Goal: Task Accomplishment & Management: Complete application form

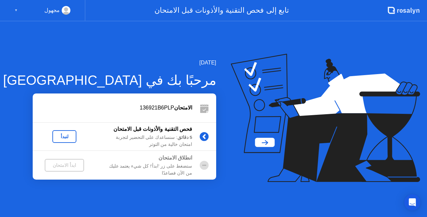
click at [67, 134] on div "لنبدأ" at bounding box center [64, 136] width 19 height 5
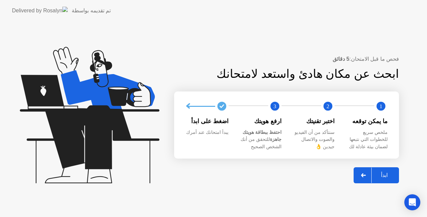
click at [368, 175] on div at bounding box center [364, 174] width 16 height 15
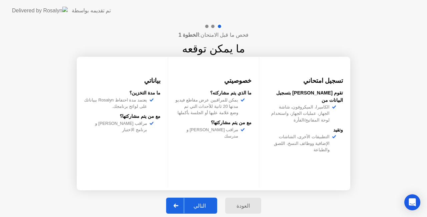
click at [205, 203] on div "التالي" at bounding box center [199, 205] width 31 height 6
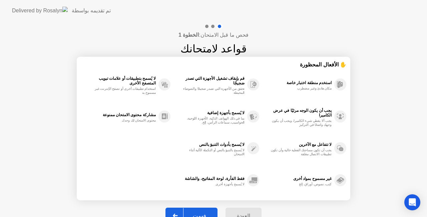
click at [200, 210] on button "فهمت" at bounding box center [191, 215] width 52 height 16
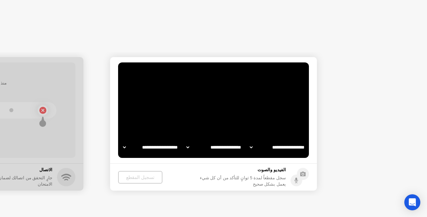
select select "**********"
select select "*******"
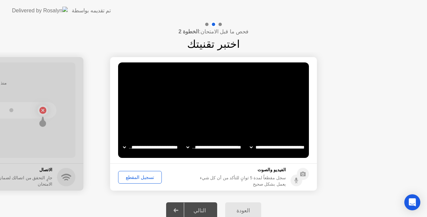
click at [181, 208] on div at bounding box center [176, 209] width 16 height 15
click at [177, 209] on icon at bounding box center [175, 210] width 5 height 4
click at [243, 211] on div "العودة" at bounding box center [243, 210] width 32 height 6
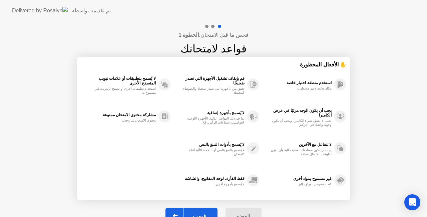
click at [182, 212] on div at bounding box center [175, 215] width 16 height 15
select select "**********"
select select "*******"
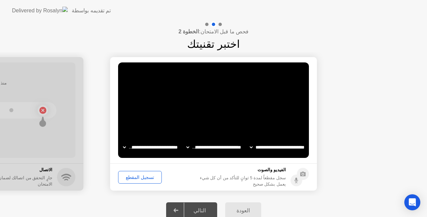
click at [133, 179] on div "تسجيل المقطع" at bounding box center [139, 176] width 39 height 5
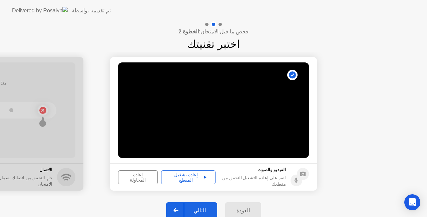
click at [185, 177] on div "إعادة تشغيل المقطع" at bounding box center [188, 177] width 50 height 11
click at [202, 212] on div "التالي" at bounding box center [199, 210] width 31 height 6
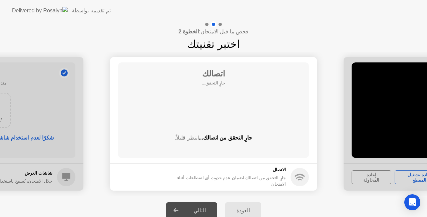
click at [201, 211] on div "التالي" at bounding box center [199, 210] width 31 height 6
click at [177, 210] on icon at bounding box center [175, 210] width 5 height 4
click at [202, 213] on div "التالي" at bounding box center [199, 210] width 31 height 6
click at [212, 109] on div "اتصالك جارٍ التحقق... جارٍ التحقق من اتصالك... انتظر قليلاً." at bounding box center [213, 109] width 191 height 95
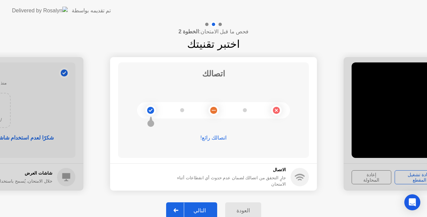
click at [204, 207] on div "التالي" at bounding box center [199, 210] width 31 height 6
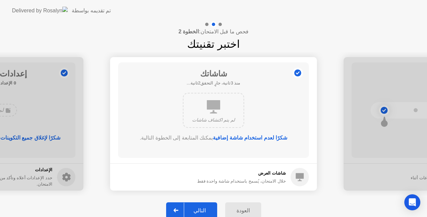
click at [204, 206] on button "التالي" at bounding box center [191, 210] width 51 height 16
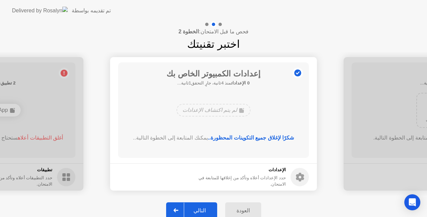
click at [204, 205] on button "التالي" at bounding box center [191, 210] width 51 height 16
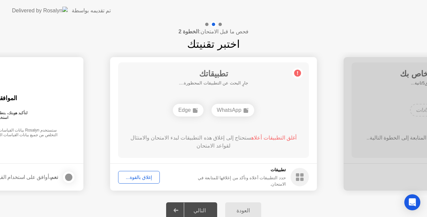
click at [201, 208] on div "التالي" at bounding box center [199, 210] width 31 height 6
click at [144, 176] on div "إغلاق بالقوة..." at bounding box center [138, 176] width 37 height 5
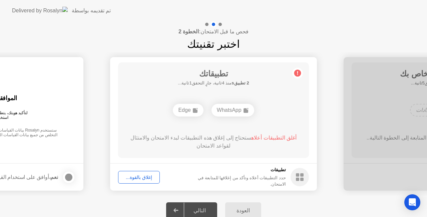
click at [203, 211] on div "التالي" at bounding box center [199, 210] width 31 height 6
click at [144, 177] on div "إغلاق بالقوة..." at bounding box center [138, 176] width 37 height 5
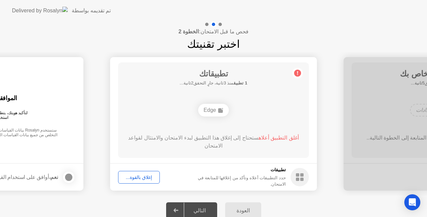
click at [178, 210] on icon at bounding box center [175, 210] width 5 height 4
click at [207, 212] on div "التالي" at bounding box center [199, 210] width 31 height 6
click at [239, 209] on div "العودة" at bounding box center [243, 210] width 32 height 6
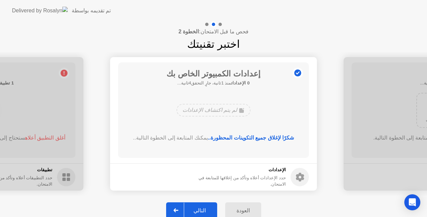
click at [199, 207] on div "التالي" at bounding box center [199, 210] width 31 height 6
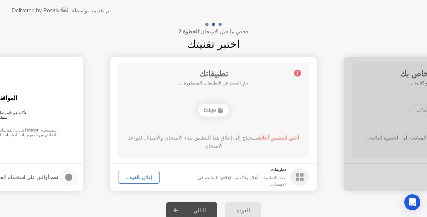
click at [200, 207] on div "التالي" at bounding box center [199, 210] width 31 height 6
drag, startPoint x: 247, startPoint y: 43, endPoint x: 295, endPoint y: 51, distance: 47.9
click at [295, 51] on div "فحص ما قبل الامتحان: الخطوة 2 اختبر تقنيتك" at bounding box center [213, 36] width 427 height 31
click at [177, 212] on div at bounding box center [176, 209] width 16 height 15
drag, startPoint x: 135, startPoint y: 142, endPoint x: 162, endPoint y: 149, distance: 27.4
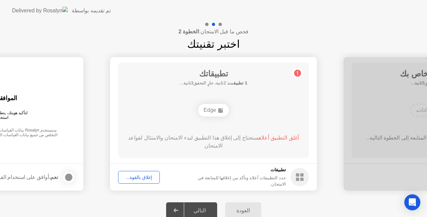
click at [414, 203] on icon "Open Intercom Messenger" at bounding box center [412, 202] width 9 height 9
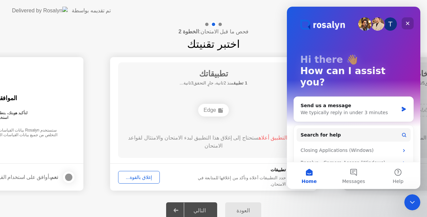
click at [407, 22] on icon "Close" at bounding box center [407, 23] width 5 height 5
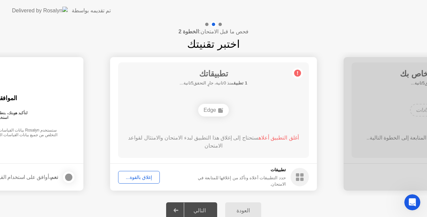
click at [217, 111] on div "Edge" at bounding box center [213, 110] width 30 height 13
click at [269, 140] on span "أغلق التطبيق أعلاه" at bounding box center [279, 138] width 40 height 6
click at [297, 180] on rect at bounding box center [297, 178] width 3 height 3
click at [407, 205] on div "Open Intercom Messenger" at bounding box center [411, 201] width 22 height 22
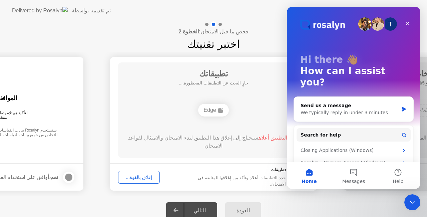
click at [241, 125] on div "تطبيقاتك جارٍ البحث عن التطبيقات المحظورة.... Edge أغلق التطبيق أعلاه ستحتاج إل…" at bounding box center [213, 109] width 191 height 95
click at [407, 22] on icon "Close" at bounding box center [407, 23] width 5 height 5
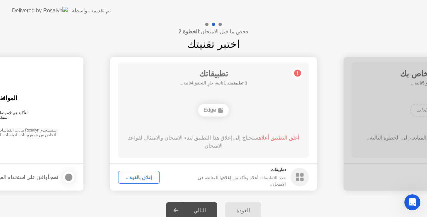
click at [276, 137] on span "أغلق التطبيق أعلاه" at bounding box center [279, 138] width 40 height 6
click at [214, 107] on div "Edge" at bounding box center [213, 110] width 30 height 13
click at [215, 109] on div "Edge" at bounding box center [213, 110] width 30 height 13
click at [217, 109] on div "Edge" at bounding box center [213, 110] width 30 height 13
click at [296, 74] on icon at bounding box center [297, 73] width 11 height 11
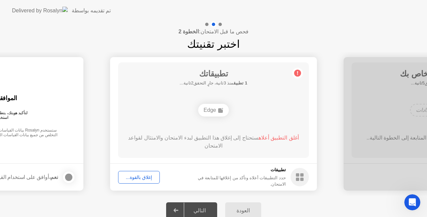
click at [297, 72] on icon at bounding box center [297, 73] width 11 height 11
click at [297, 177] on circle at bounding box center [300, 177] width 18 height 18
click at [142, 176] on div "إغلاق بالقوة..." at bounding box center [138, 176] width 37 height 5
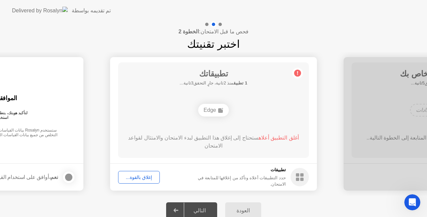
click at [135, 176] on div "إغلاق بالقوة..." at bounding box center [138, 176] width 37 height 5
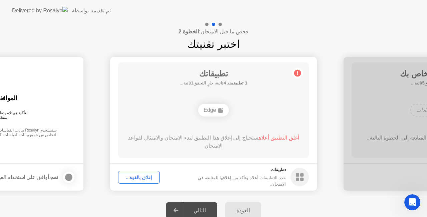
click at [295, 73] on circle at bounding box center [297, 73] width 7 height 7
drag, startPoint x: 186, startPoint y: 28, endPoint x: 198, endPoint y: 26, distance: 11.5
click at [195, 27] on div "فحص ما قبل الامتحان: الخطوة 2 اختبر تقنيتك" at bounding box center [213, 36] width 427 height 31
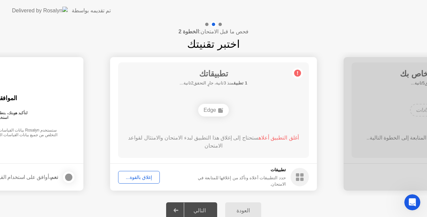
click at [203, 139] on div "أغلق التطبيق أعلاه ستحتاج إلى إغلاق هذا التطبيق لبدء الامتحان والامتثال لقواعد …" at bounding box center [214, 142] width 172 height 16
click at [296, 173] on icon at bounding box center [300, 177] width 18 height 18
click at [274, 137] on span "أغلق التطبيق أعلاه" at bounding box center [279, 138] width 40 height 6
click at [215, 108] on div "Edge" at bounding box center [213, 110] width 30 height 13
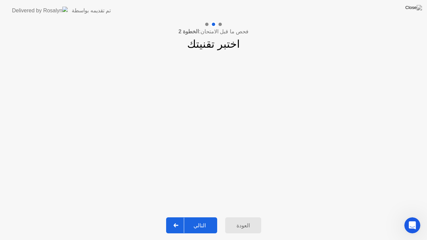
click at [197, 216] on div "التالي" at bounding box center [199, 225] width 31 height 6
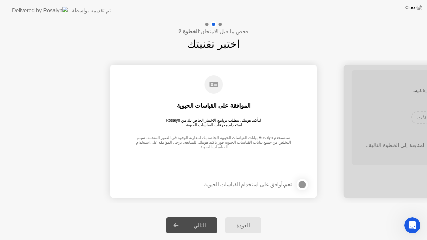
click at [197, 216] on div "التالي" at bounding box center [199, 225] width 31 height 6
click at [302, 186] on div at bounding box center [302, 185] width 8 height 8
click at [202, 216] on div "التالي" at bounding box center [199, 225] width 31 height 6
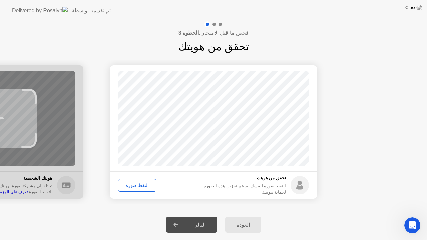
click at [142, 186] on div "التقط صورة" at bounding box center [137, 185] width 34 height 5
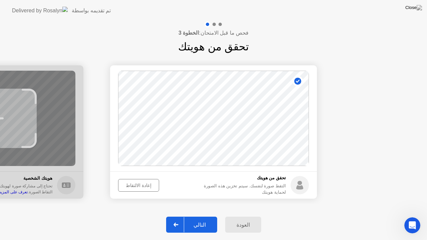
click at [204, 216] on div "التالي" at bounding box center [199, 225] width 31 height 6
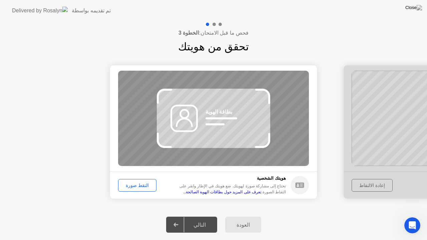
click at [178, 216] on icon at bounding box center [175, 225] width 5 height 4
click at [143, 183] on div "التقط صورة" at bounding box center [137, 185] width 34 height 5
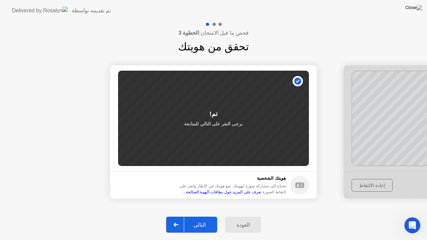
click at [197, 216] on div "التالي" at bounding box center [199, 225] width 31 height 6
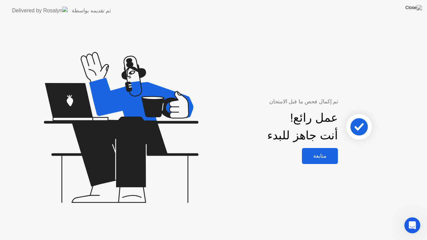
click at [321, 158] on div "متابعة" at bounding box center [320, 156] width 32 height 6
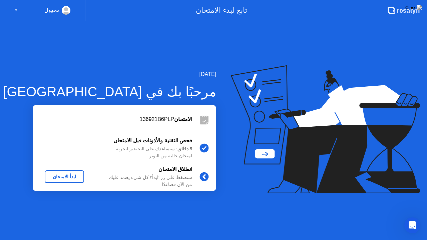
click at [61, 175] on div "ابدأ الامتحان" at bounding box center [64, 176] width 34 height 5
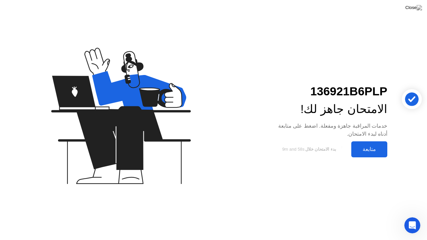
click at [365, 150] on div "متابعة" at bounding box center [369, 149] width 32 height 6
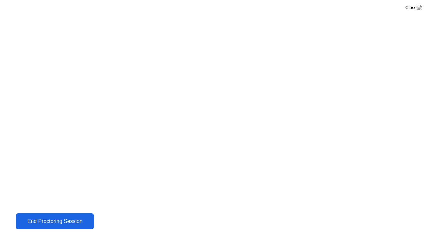
click at [68, 216] on div "End Proctoring Session" at bounding box center [54, 221] width 79 height 6
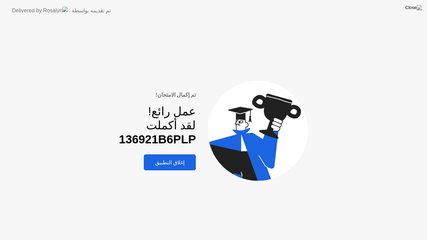
click at [171, 163] on div "إغلاق التطبيق" at bounding box center [170, 162] width 48 height 6
